Goal: Subscribe to service/newsletter

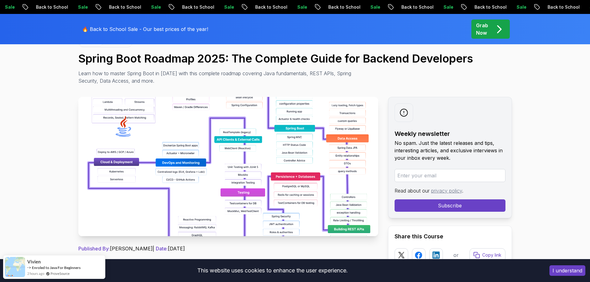
scroll to position [93, 0]
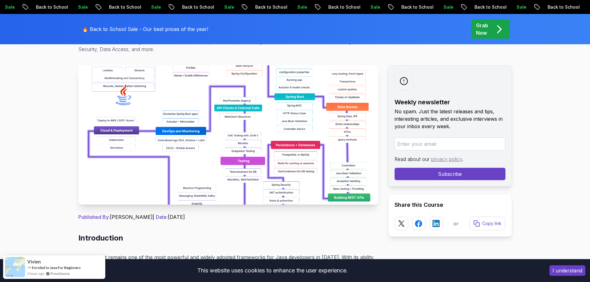
click at [561, 269] on button "I understand" at bounding box center [568, 271] width 36 height 11
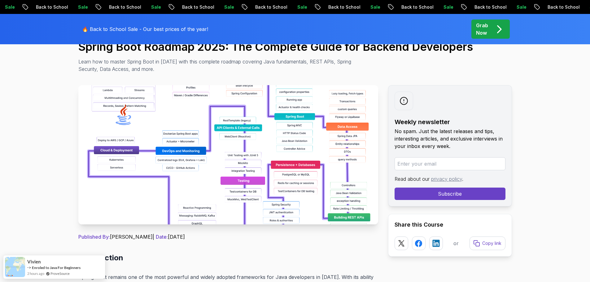
scroll to position [62, 0]
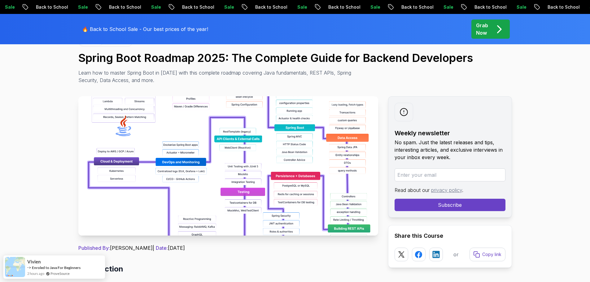
click at [408, 175] on input "email" at bounding box center [450, 175] width 111 height 13
type input "fabiorook9000@gmail.com"
click at [428, 210] on button "Subscribe" at bounding box center [450, 205] width 111 height 12
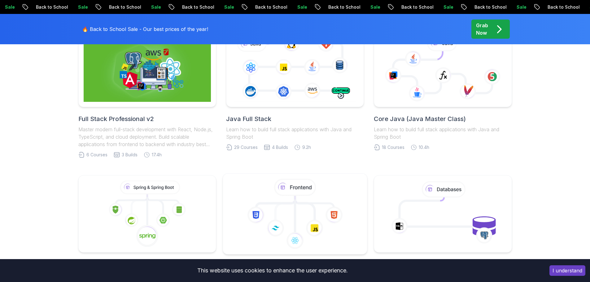
scroll to position [155, 0]
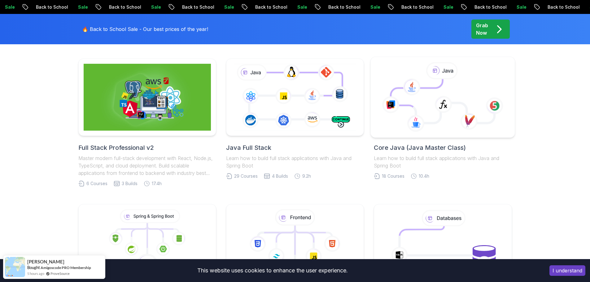
click at [409, 109] on icon at bounding box center [443, 97] width 134 height 70
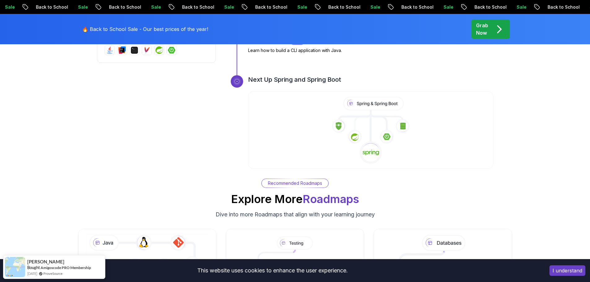
scroll to position [2169, 0]
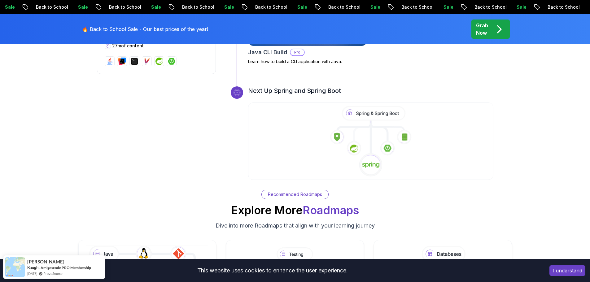
click at [344, 143] on icon at bounding box center [371, 141] width 247 height 71
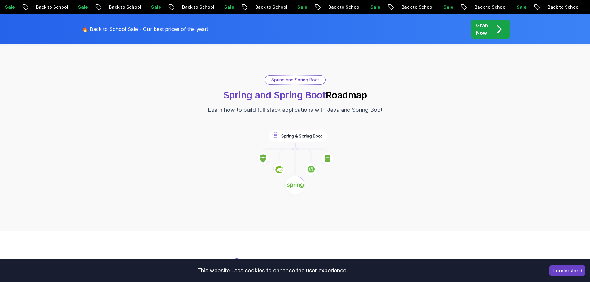
scroll to position [62, 0]
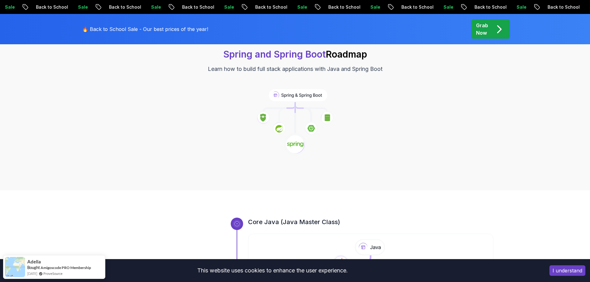
click at [562, 270] on button "I understand" at bounding box center [568, 271] width 36 height 11
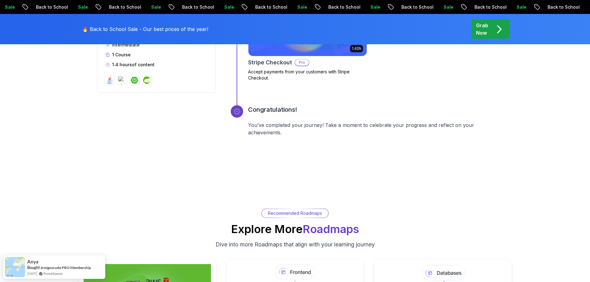
scroll to position [361, 0]
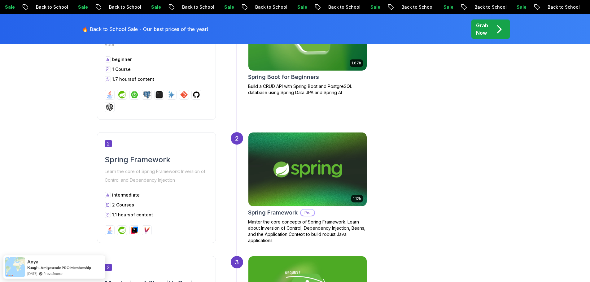
drag, startPoint x: 34, startPoint y: 179, endPoint x: 26, endPoint y: 75, distance: 104.5
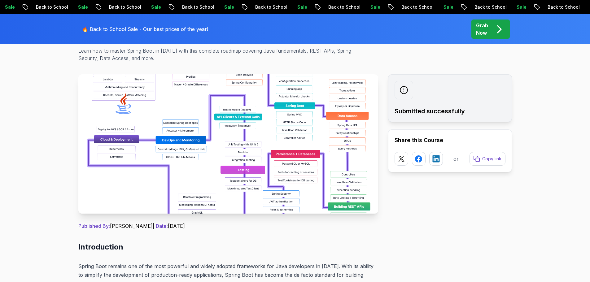
scroll to position [93, 0]
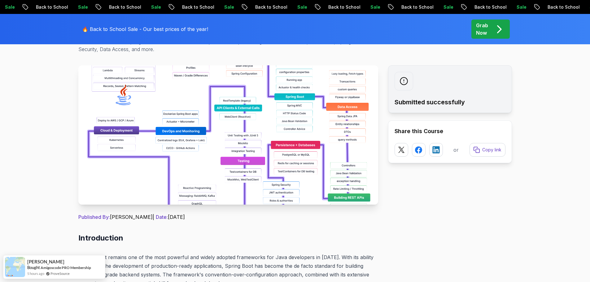
drag, startPoint x: 231, startPoint y: 166, endPoint x: 134, endPoint y: 228, distance: 115.5
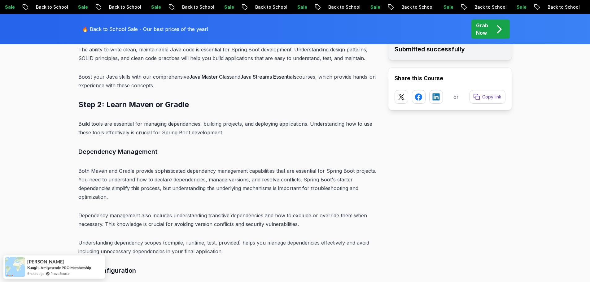
drag, startPoint x: 59, startPoint y: 170, endPoint x: 62, endPoint y: 190, distance: 19.5
